Goal: Register for event/course

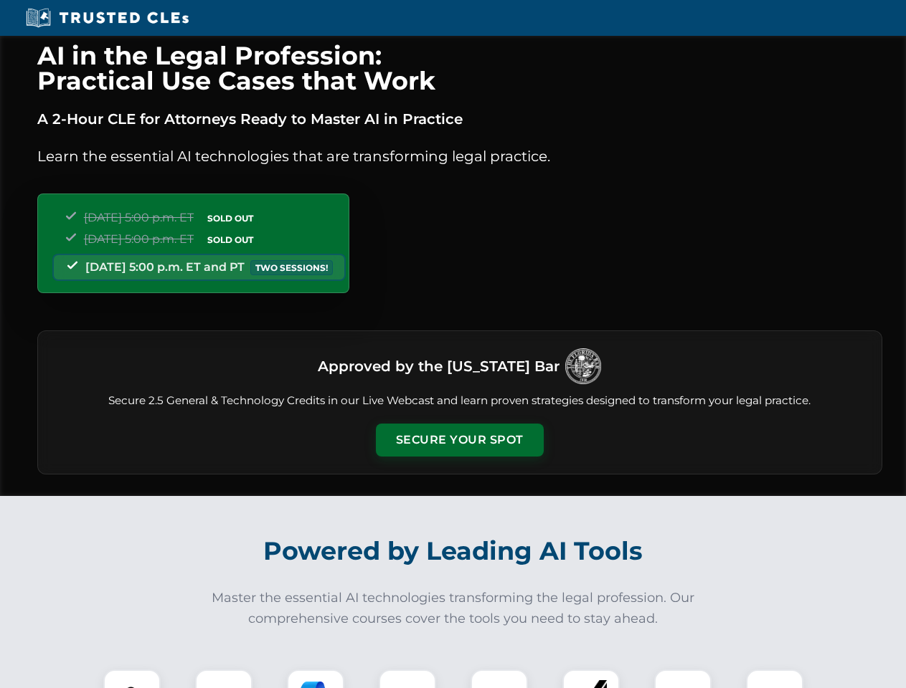
click at [459, 440] on button "Secure Your Spot" at bounding box center [460, 440] width 168 height 33
click at [132, 679] on img at bounding box center [132, 699] width 42 height 42
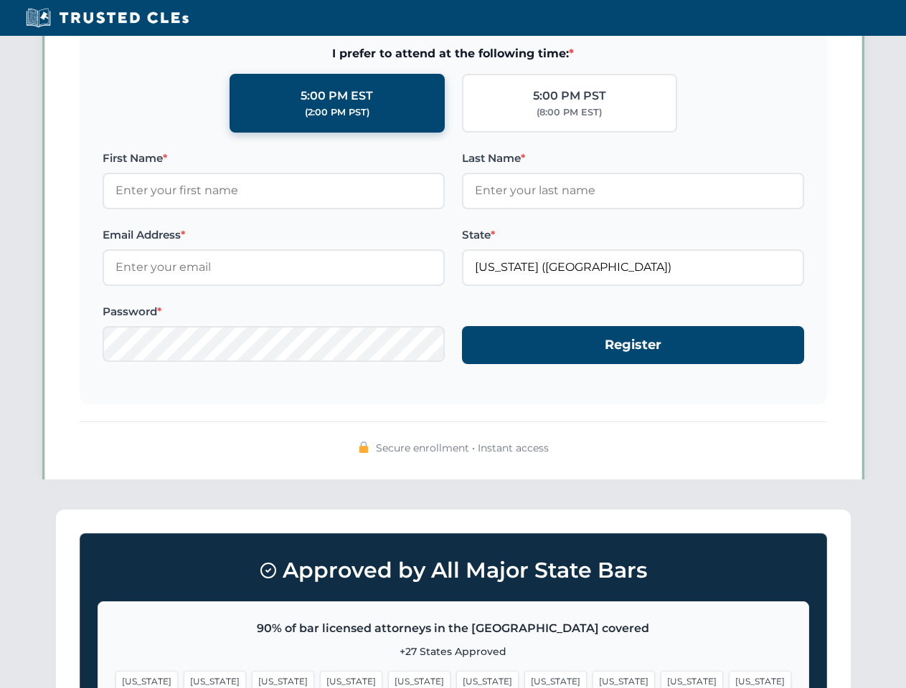
click at [524, 679] on span "[US_STATE]" at bounding box center [555, 681] width 62 height 21
click at [661, 679] on span "[US_STATE]" at bounding box center [692, 681] width 62 height 21
